Goal: Find specific page/section: Find specific page/section

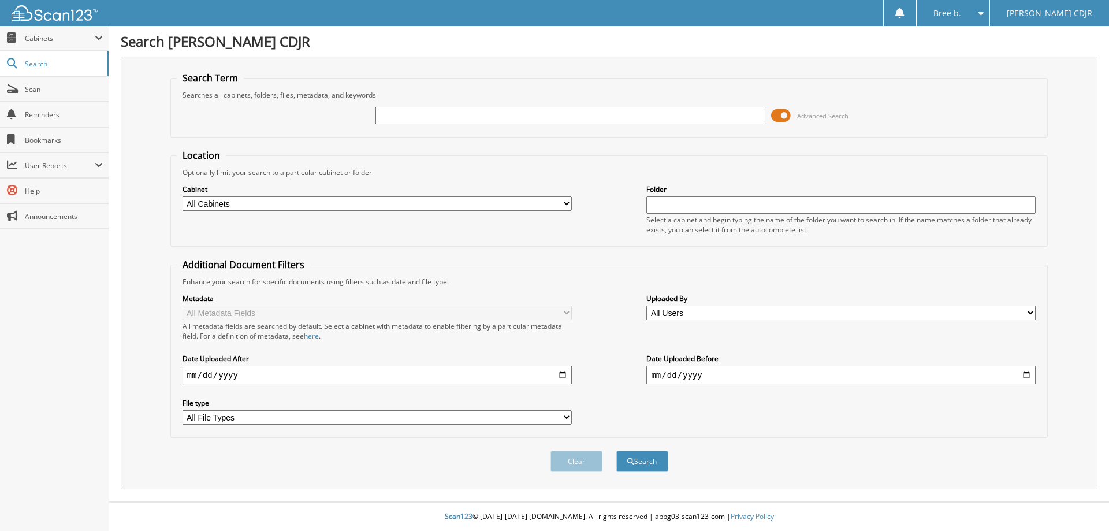
click at [610, 122] on input "text" at bounding box center [569, 115] width 389 height 17
type input "54154"
click at [616, 450] on button "Search" at bounding box center [642, 460] width 52 height 21
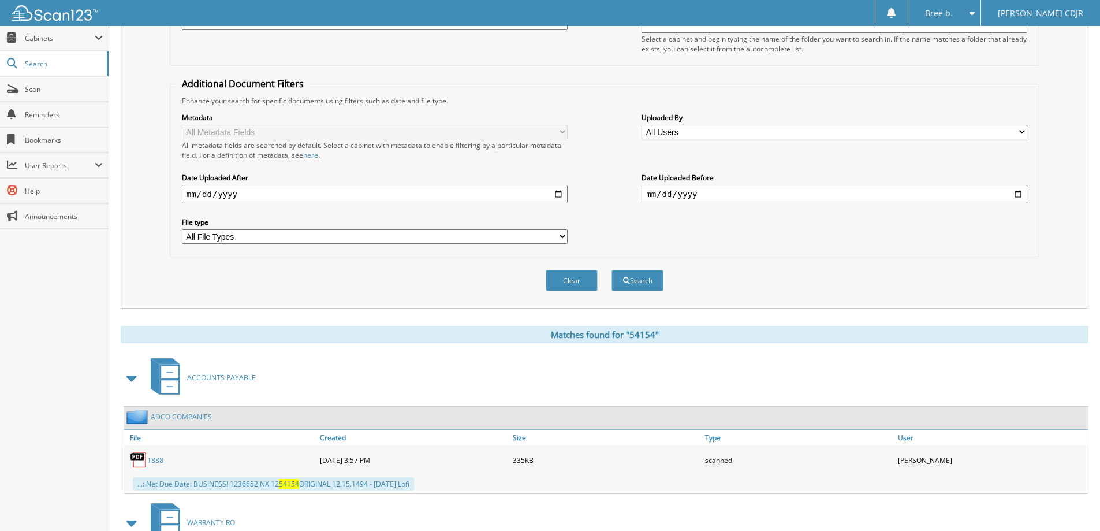
scroll to position [324, 0]
